Goal: Task Accomplishment & Management: Use online tool/utility

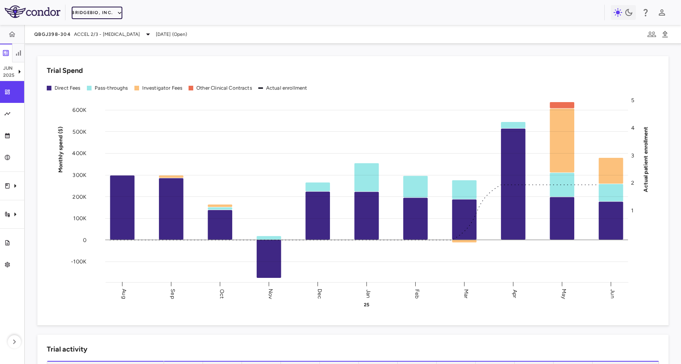
click at [99, 9] on button "BridgeBio, Inc." at bounding box center [97, 13] width 51 height 12
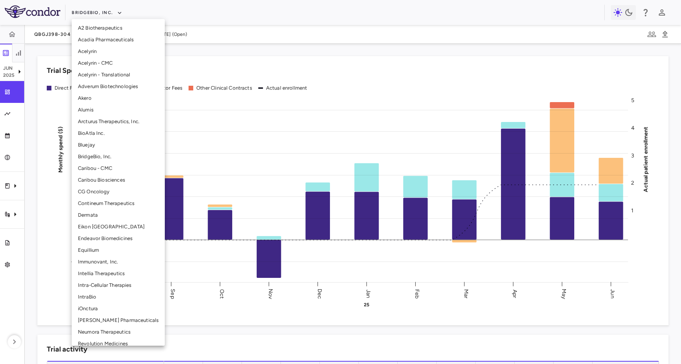
click at [86, 274] on li "Intellia Therapeutics" at bounding box center [118, 274] width 93 height 12
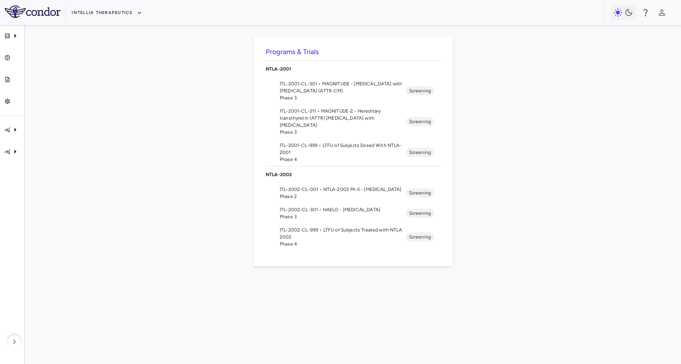
click at [330, 210] on span "ITL-2002-CL-301 • HAELO - Hereditary Angioedema" at bounding box center [343, 209] width 126 height 7
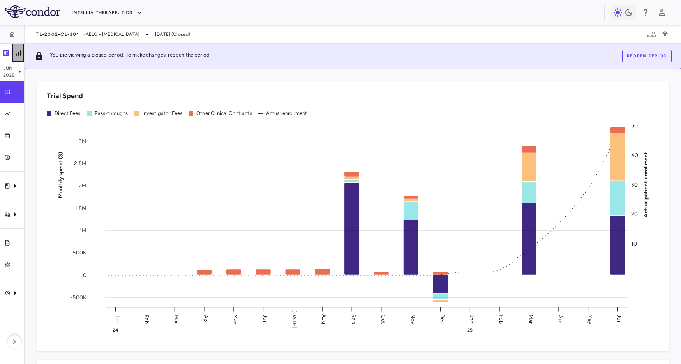
click at [13, 49] on button "button" at bounding box center [18, 53] width 12 height 19
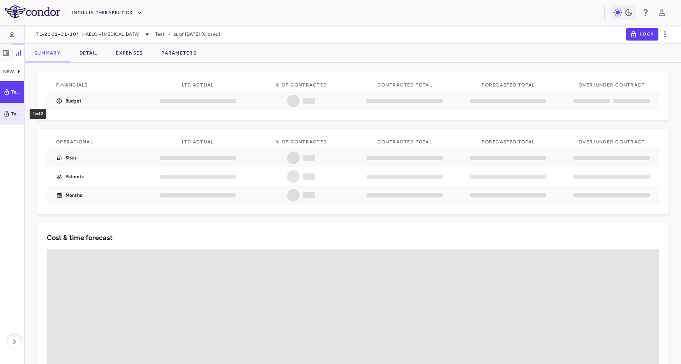
click at [7, 106] on link "Test2" at bounding box center [12, 114] width 24 height 22
click at [192, 54] on button "Parameters" at bounding box center [179, 53] width 54 height 19
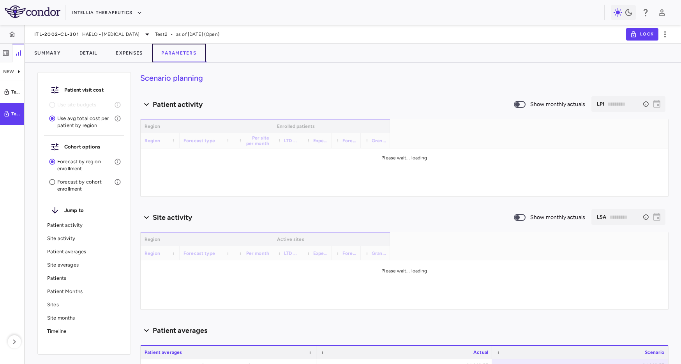
type input "********"
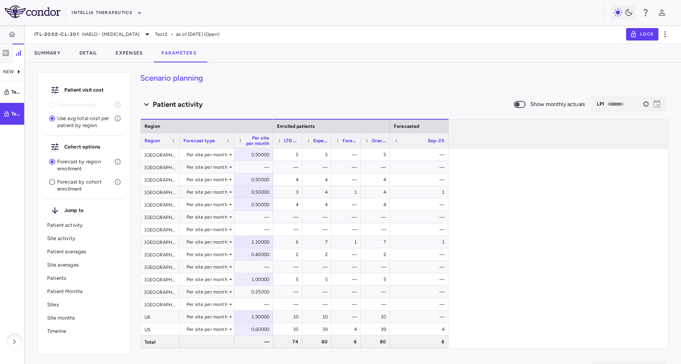
click at [394, 82] on h4 "Scenario planning" at bounding box center [404, 78] width 528 height 12
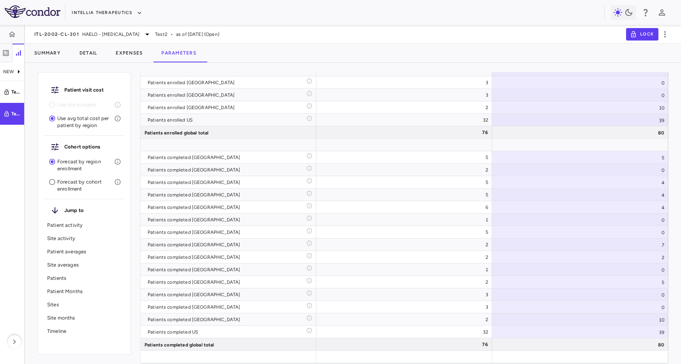
scroll to position [2592, 0]
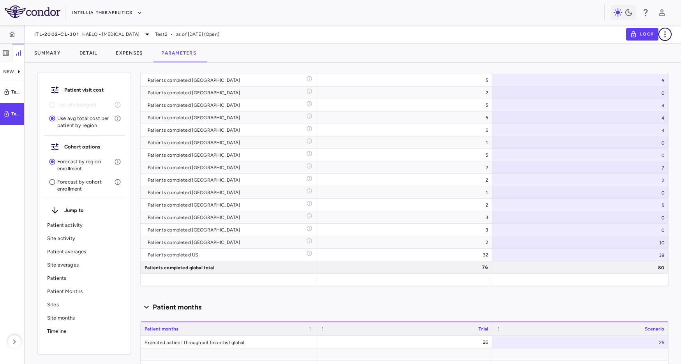
click at [666, 33] on icon "button" at bounding box center [664, 34] width 9 height 9
click at [647, 59] on div "Duplicate" at bounding box center [654, 60] width 35 height 13
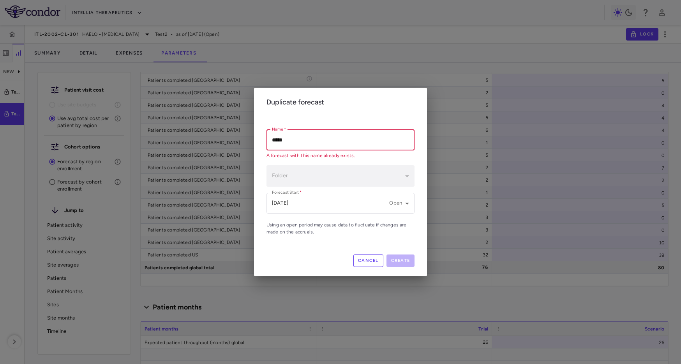
click at [316, 145] on input "*****" at bounding box center [340, 140] width 148 height 21
type input "*****"
click at [397, 260] on button "Create" at bounding box center [400, 260] width 28 height 12
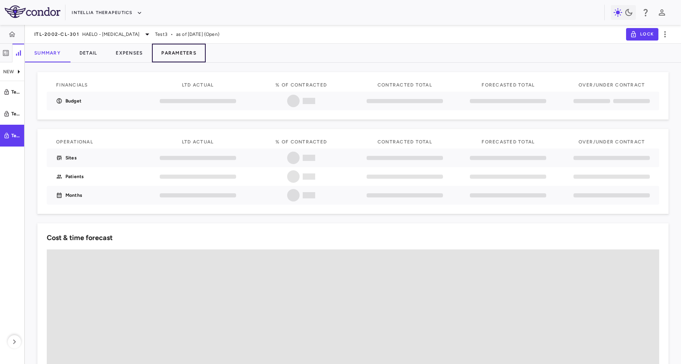
click at [171, 47] on button "Parameters" at bounding box center [179, 53] width 54 height 19
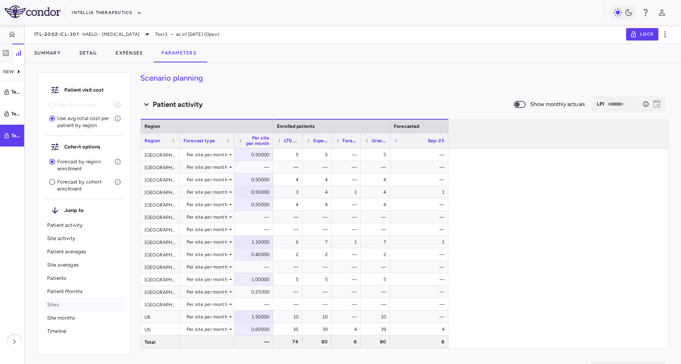
click at [71, 307] on p "Sites" at bounding box center [84, 304] width 74 height 7
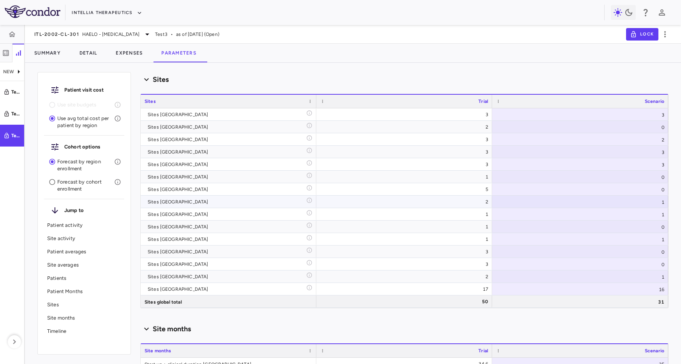
scroll to position [3096, 0]
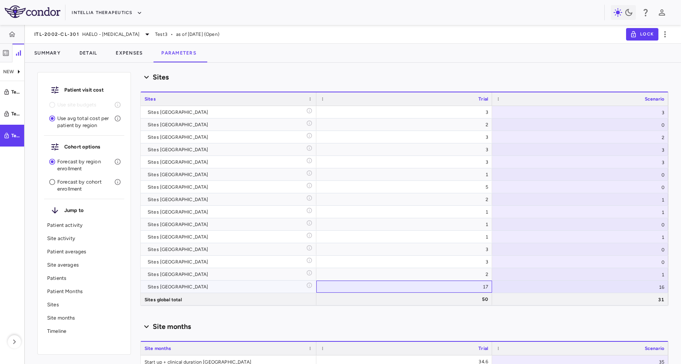
click at [407, 288] on div "17" at bounding box center [405, 286] width 165 height 12
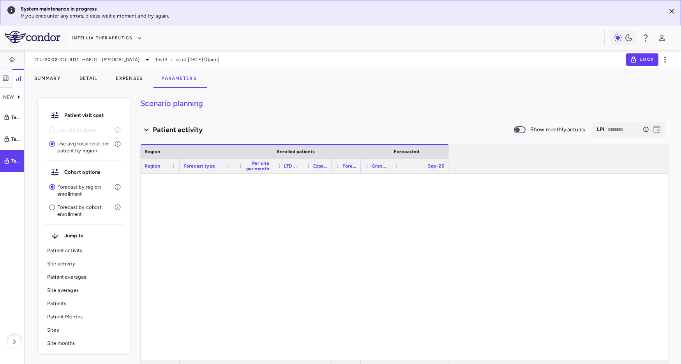
type input "********"
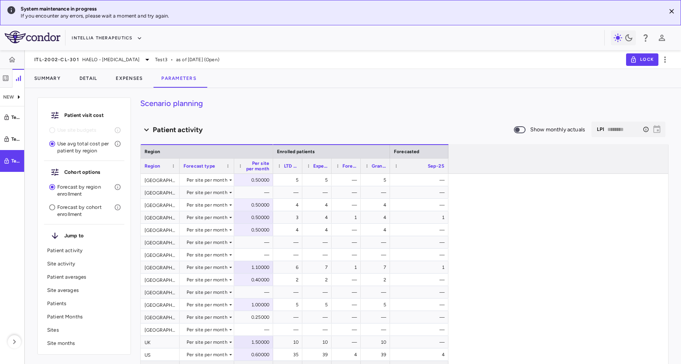
drag, startPoint x: 459, startPoint y: 52, endPoint x: 211, endPoint y: 0, distance: 252.7
click at [458, 52] on div "ITL-2002-CL-301 HAELO - Hereditary Angioedema Test3 • as of Aug 2025 (Open) Lock" at bounding box center [353, 59] width 656 height 19
click at [668, 11] on icon "Close" at bounding box center [671, 11] width 8 height 8
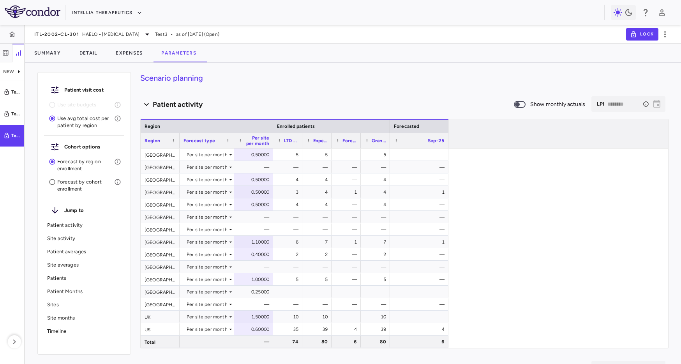
click at [300, 76] on h4 "Scenario planning" at bounding box center [404, 78] width 528 height 12
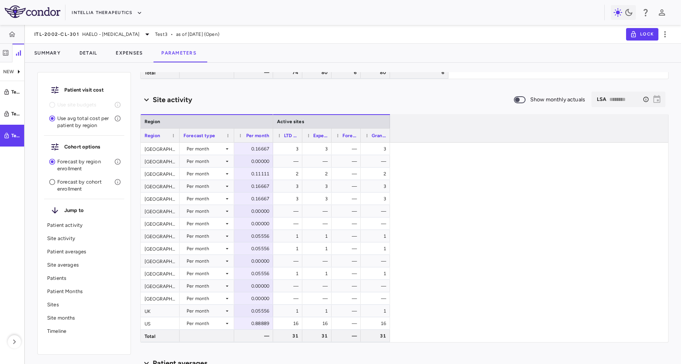
scroll to position [280, 0]
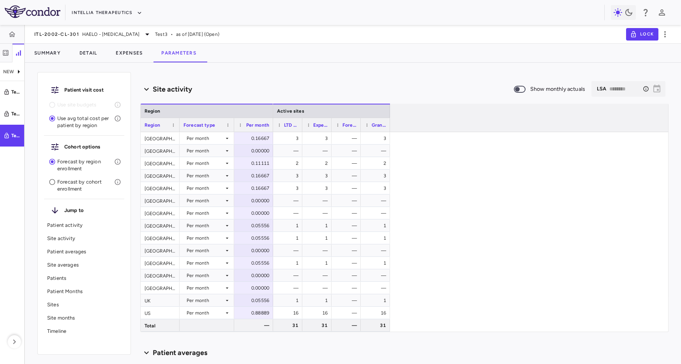
click at [409, 288] on div "3 3 — 3 — — — — 2 2 — 2 3 3 — 3 3 3 — 3 — — — — — — — — 1 1 — 1 1 1 — 1 — — — —…" at bounding box center [470, 231] width 395 height 199
click at [387, 310] on div "16" at bounding box center [375, 312] width 29 height 12
click at [319, 312] on div "16" at bounding box center [318, 312] width 18 height 12
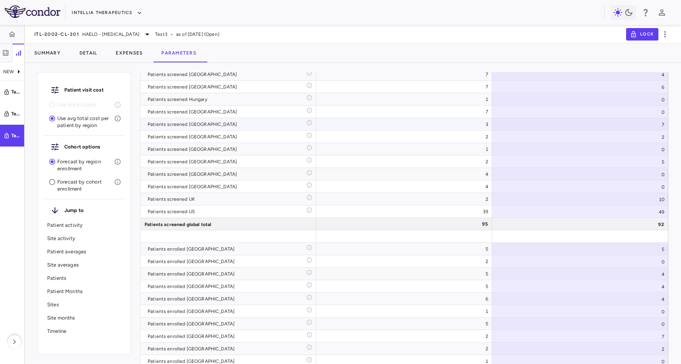
scroll to position [2581, 0]
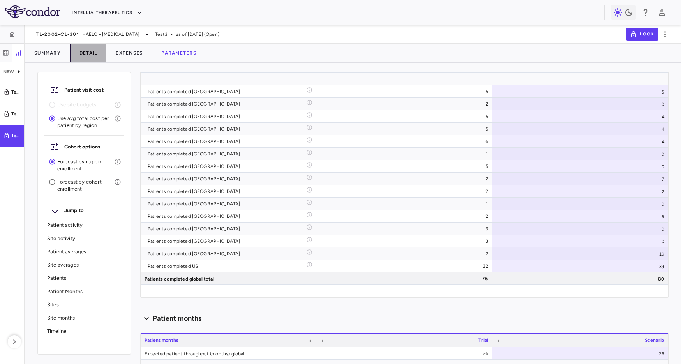
click at [95, 52] on button "Detail" at bounding box center [88, 53] width 37 height 19
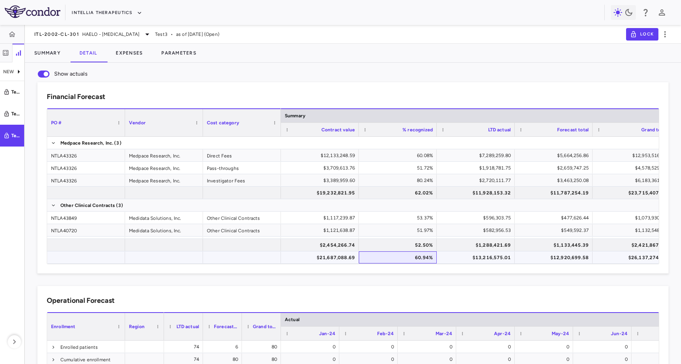
click at [384, 255] on div "60.94%" at bounding box center [399, 257] width 67 height 12
click at [475, 258] on div "$13,216,575.01" at bounding box center [477, 257] width 67 height 12
click at [567, 261] on div "$12,920,699.58" at bounding box center [554, 257] width 67 height 12
click at [167, 49] on button "Parameters" at bounding box center [179, 53] width 54 height 19
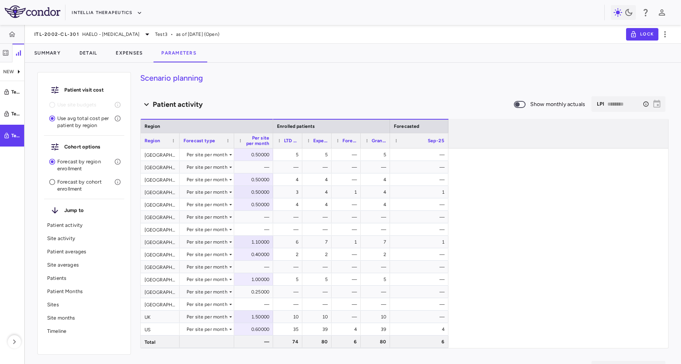
click at [79, 239] on p "Site activity" at bounding box center [84, 238] width 74 height 7
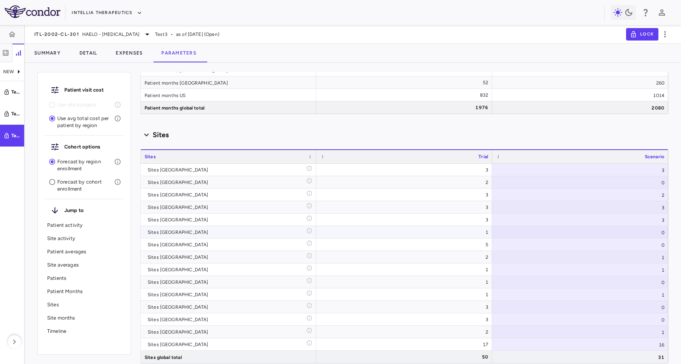
scroll to position [3089, 0]
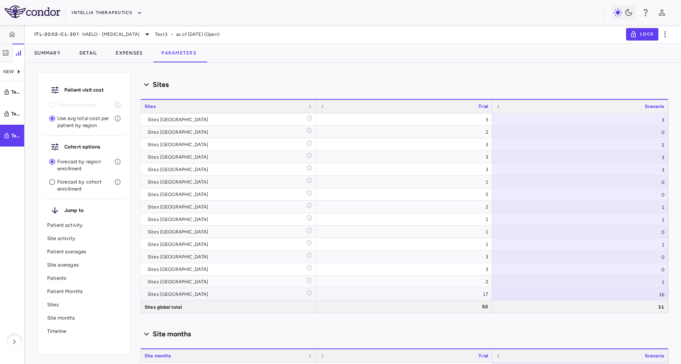
click at [560, 297] on div "16" at bounding box center [580, 294] width 176 height 12
click at [618, 297] on input "**" at bounding box center [643, 295] width 50 height 8
type input "**"
click at [311, 67] on div "Patient visit cost Use site budgets Use avg total cost per patient by region Co…" at bounding box center [353, 213] width 656 height 301
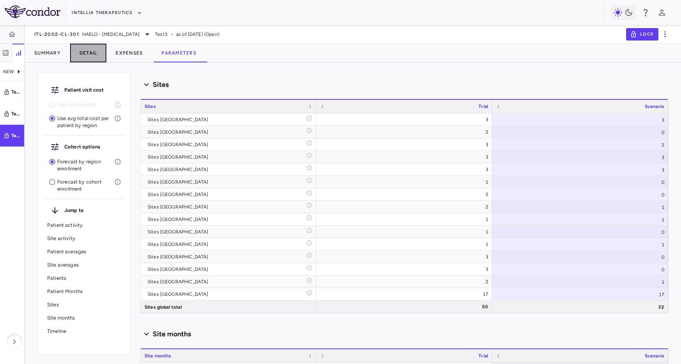
click at [90, 51] on button "Detail" at bounding box center [88, 53] width 37 height 19
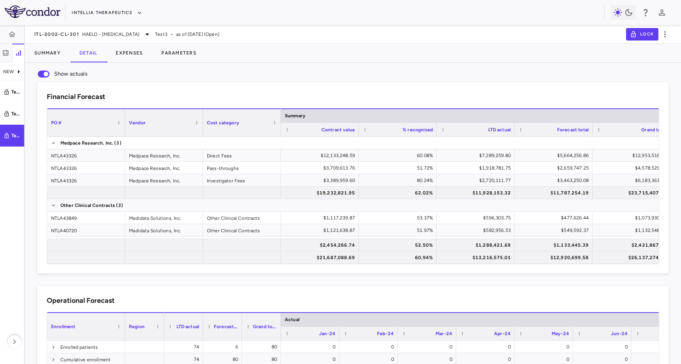
click at [190, 64] on div "Show actuals Financial Forecast Drag here to set column labels PO # Vendor Cost…" at bounding box center [353, 350] width 656 height 574
click at [190, 51] on button "Parameters" at bounding box center [179, 53] width 54 height 19
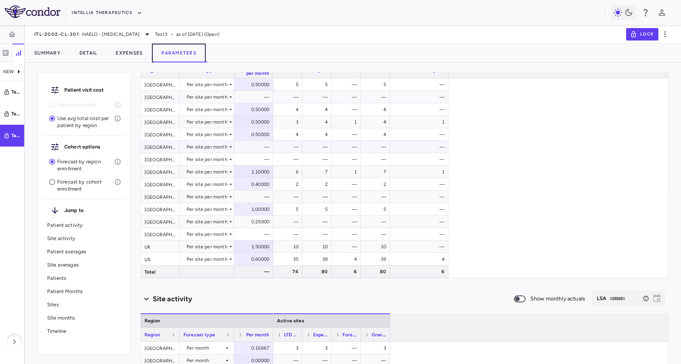
scroll to position [336, 0]
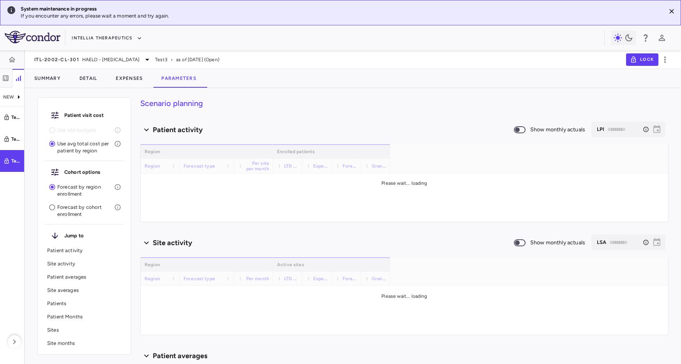
type input "********"
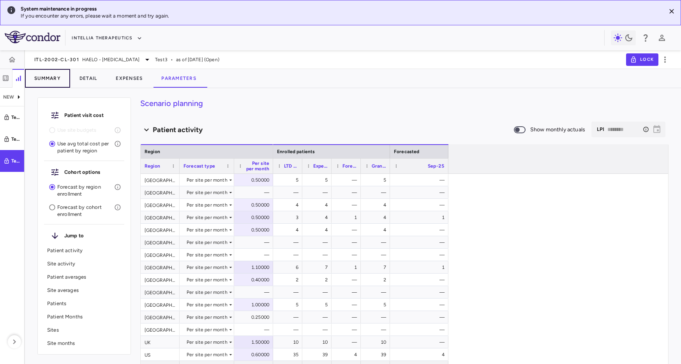
click at [69, 74] on button "Summary" at bounding box center [47, 78] width 45 height 19
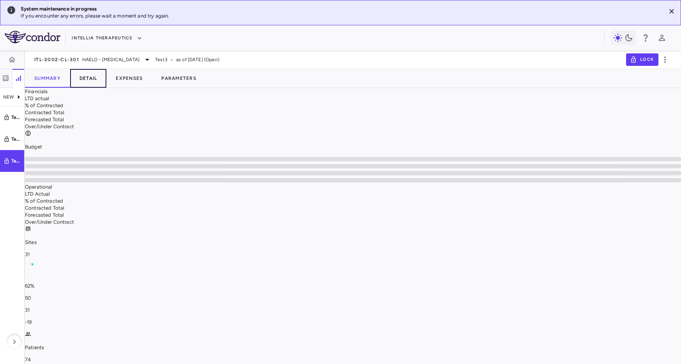
click at [85, 77] on button "Detail" at bounding box center [88, 78] width 37 height 19
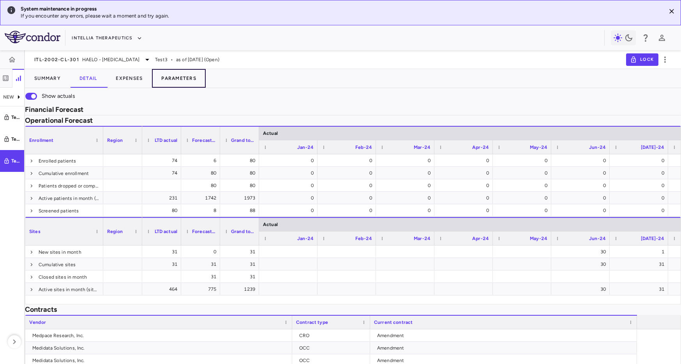
click at [166, 79] on button "Parameters" at bounding box center [179, 78] width 54 height 19
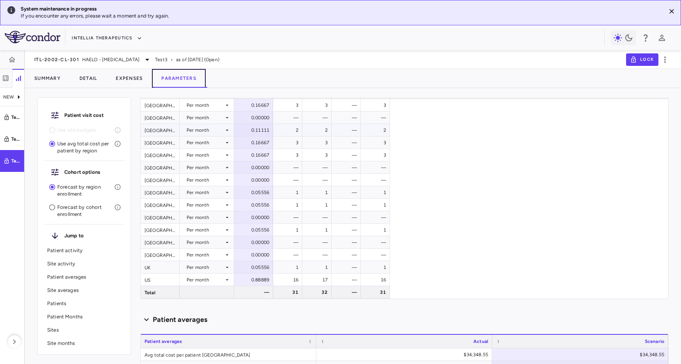
scroll to position [345, 0]
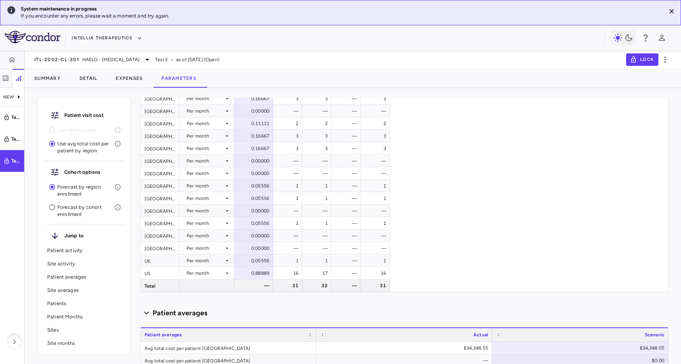
click at [467, 266] on div "3 3 — 3 — — — — 2 2 — 2 3 3 — 3 3 3 — 3 — — — — — — — — 1 1 — 1 1 1 — 1 — — — —…" at bounding box center [470, 191] width 395 height 199
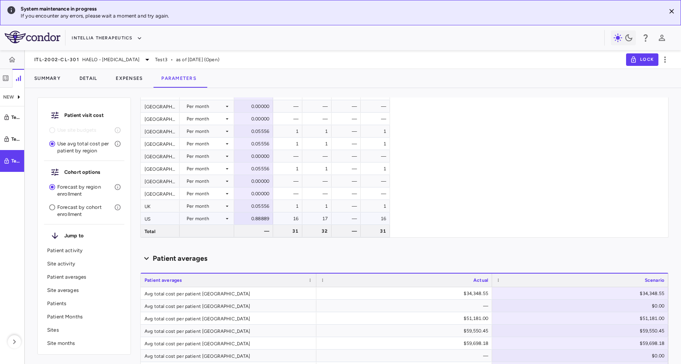
scroll to position [405, 0]
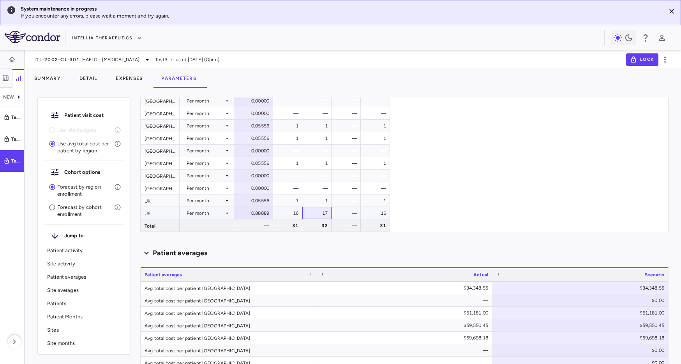
click at [318, 217] on div "17" at bounding box center [318, 213] width 18 height 12
click at [422, 215] on div "3 3 — 3 — — — — 2 2 — 2 3 3 — 3 3 3 — 3 — — — — — — — — 1 1 — 1 1 1 — 1 — — — —…" at bounding box center [470, 131] width 395 height 199
click at [371, 215] on div "16" at bounding box center [377, 213] width 18 height 12
click at [451, 224] on div "3 3 — 3 — — — — 2 2 — 2 3 3 — 3 3 3 — 3 — — — — — — — — 1 1 — 1 1 1 — 1 — — — —…" at bounding box center [470, 131] width 395 height 199
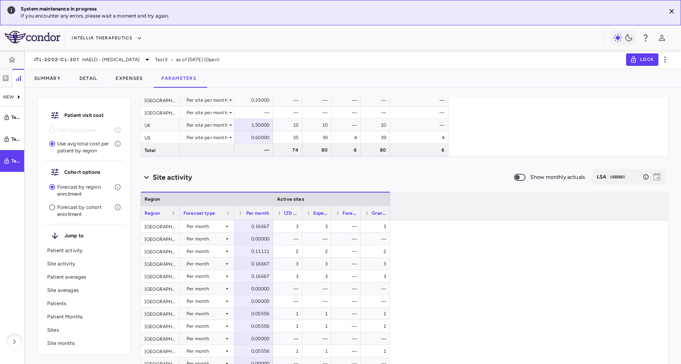
scroll to position [227, 0]
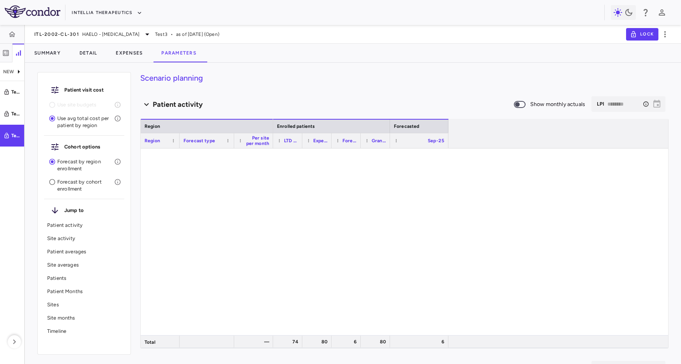
type input "********"
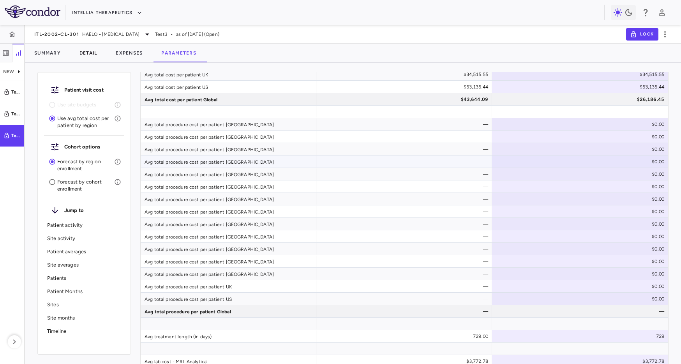
scroll to position [765, 0]
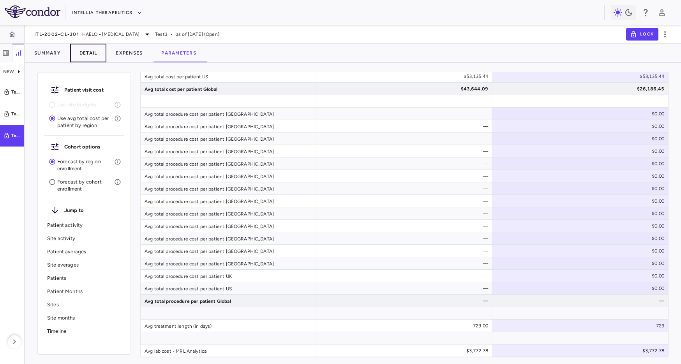
click at [86, 47] on button "Detail" at bounding box center [88, 53] width 37 height 19
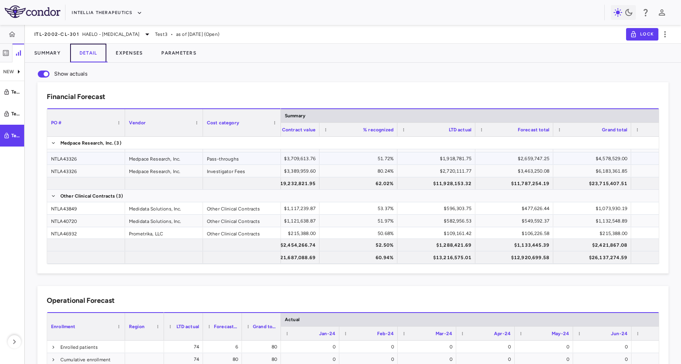
scroll to position [10, 0]
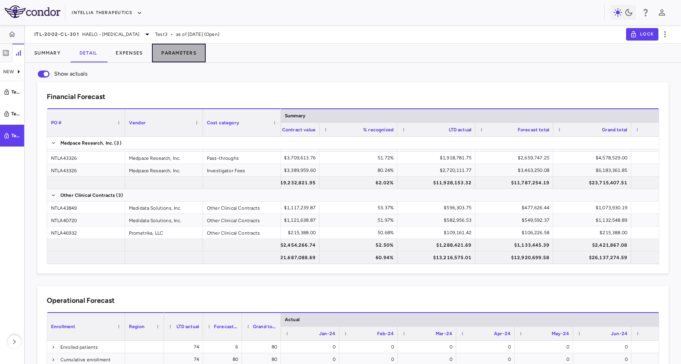
click at [176, 51] on button "Parameters" at bounding box center [179, 53] width 54 height 19
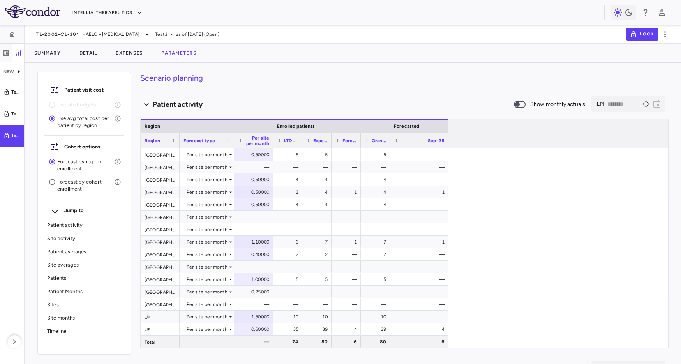
click at [65, 235] on p "Site activity" at bounding box center [84, 238] width 74 height 7
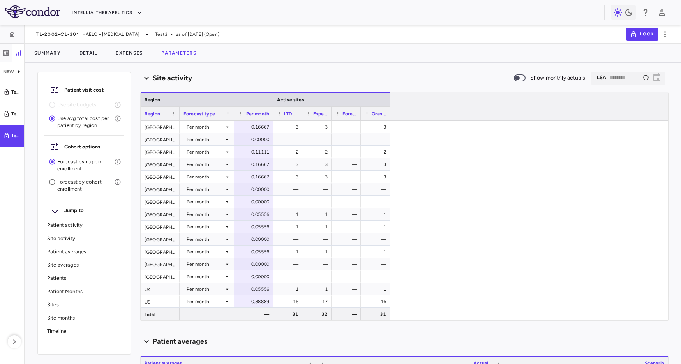
scroll to position [292, 0]
click at [62, 309] on div "Sites" at bounding box center [84, 304] width 80 height 13
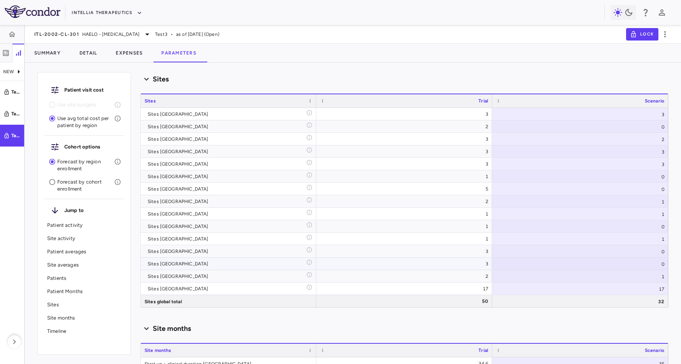
scroll to position [3096, 0]
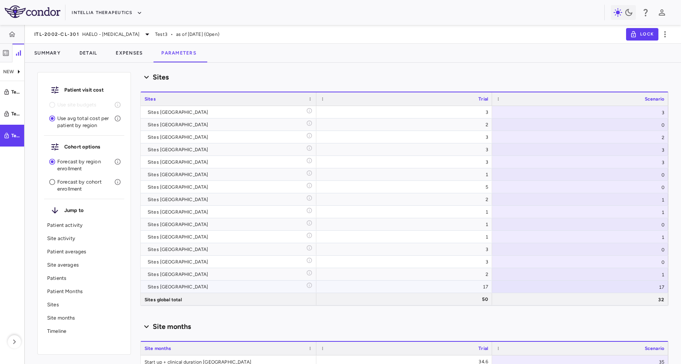
click at [547, 281] on div "17" at bounding box center [580, 286] width 176 height 12
click at [547, 281] on input "**" at bounding box center [586, 287] width 164 height 13
type input "**"
click at [321, 324] on div "Site months" at bounding box center [404, 326] width 528 height 11
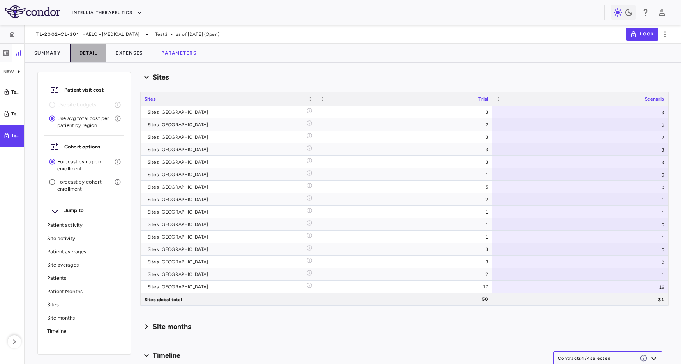
click at [90, 53] on button "Detail" at bounding box center [88, 53] width 37 height 19
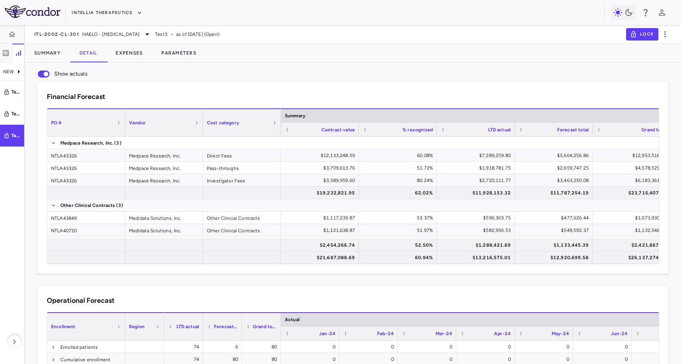
drag, startPoint x: 302, startPoint y: 18, endPoint x: 269, endPoint y: 16, distance: 32.4
click at [301, 18] on div "Intellia Therapeutics" at bounding box center [338, 12] width 532 height 13
